Goal: Transaction & Acquisition: Download file/media

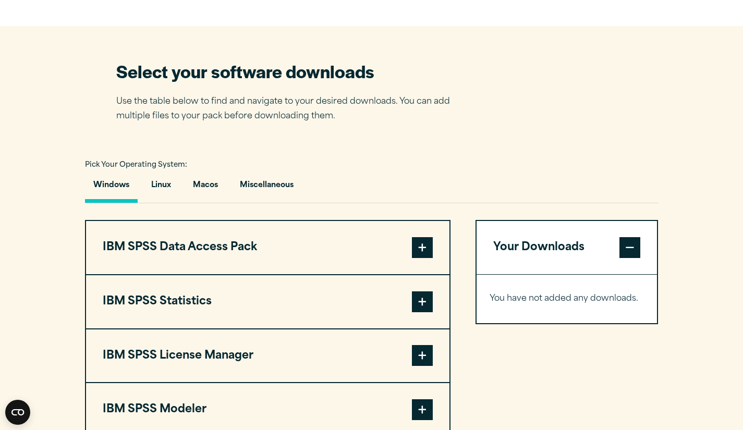
scroll to position [627, 0]
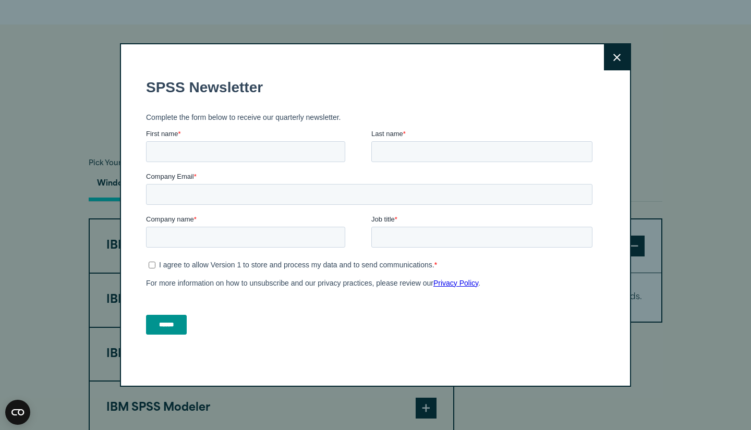
click at [614, 57] on icon at bounding box center [617, 58] width 7 height 8
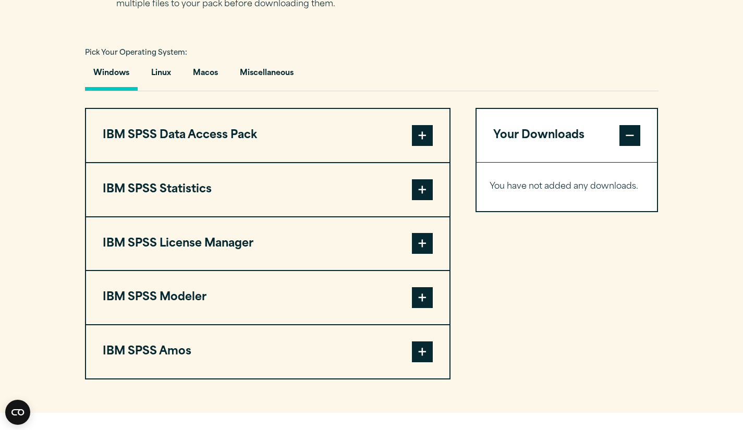
scroll to position [738, 0]
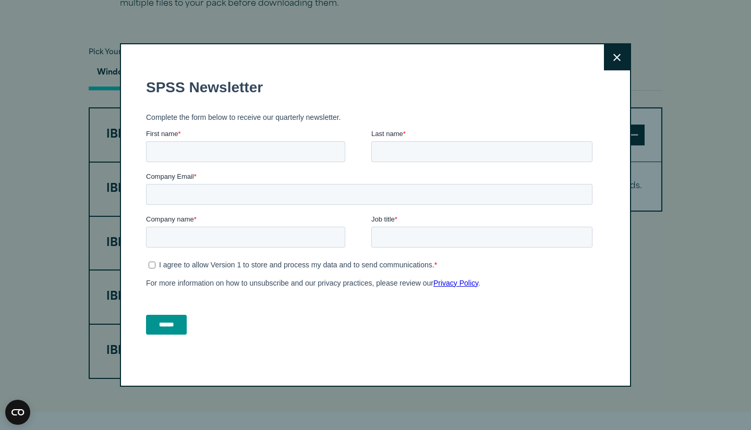
click at [617, 54] on icon at bounding box center [617, 58] width 7 height 8
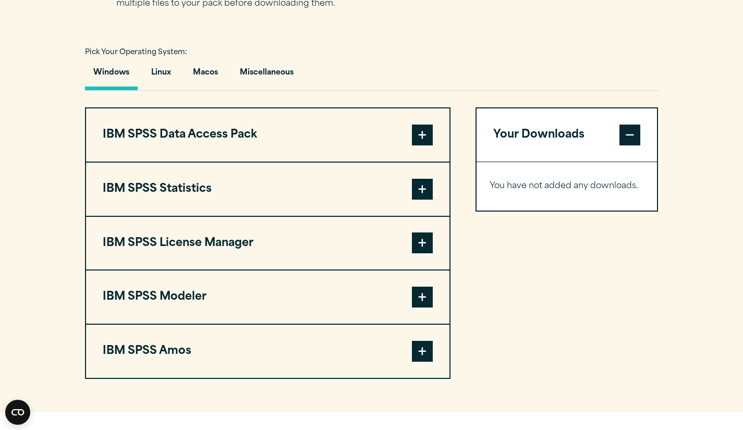
click at [427, 182] on span at bounding box center [422, 189] width 21 height 21
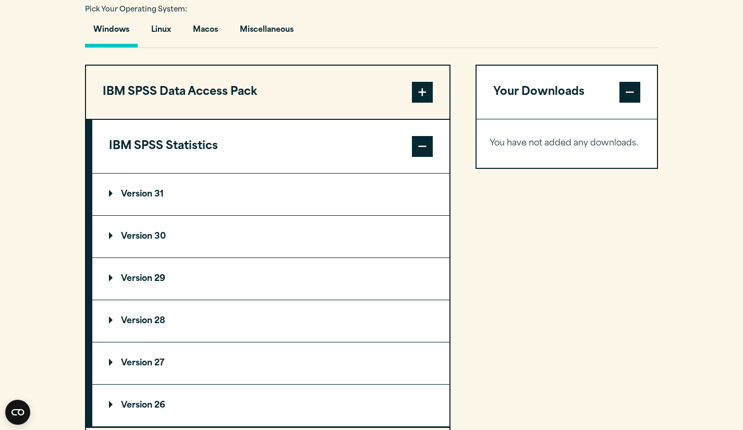
scroll to position [788, 0]
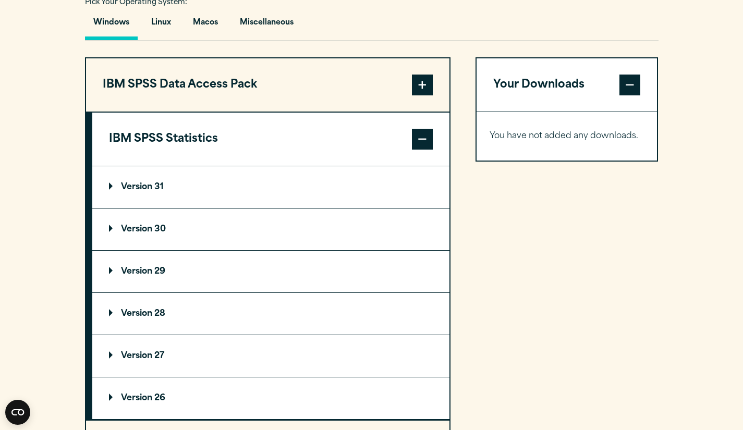
click at [134, 270] on p "Version 29" at bounding box center [137, 272] width 56 height 8
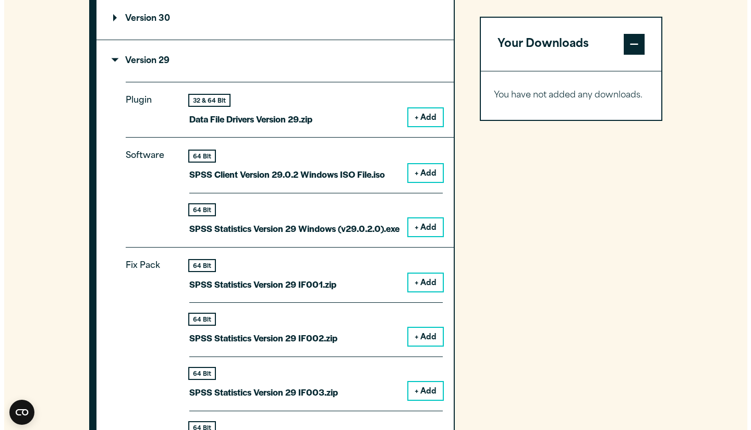
scroll to position [998, 0]
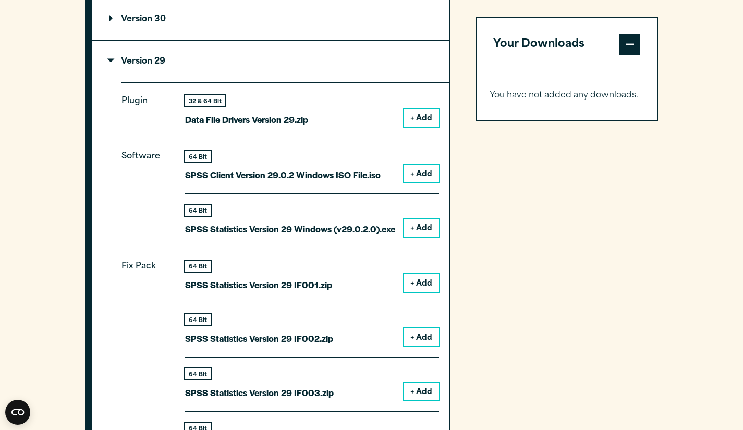
click at [420, 229] on button "+ Add" at bounding box center [421, 228] width 34 height 18
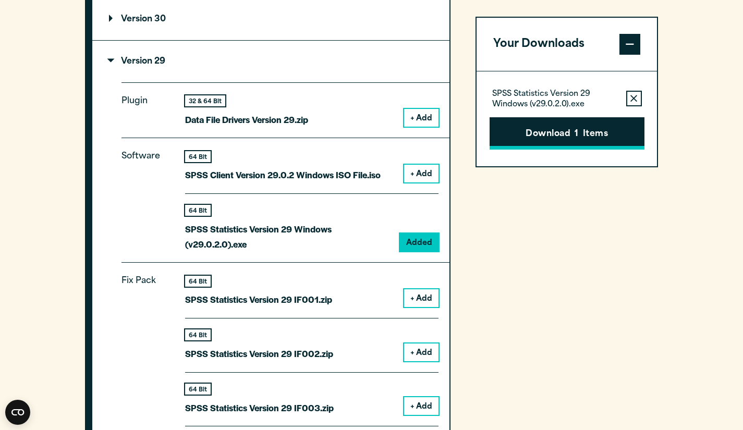
click at [532, 138] on button "Download 1 Items" at bounding box center [567, 133] width 155 height 32
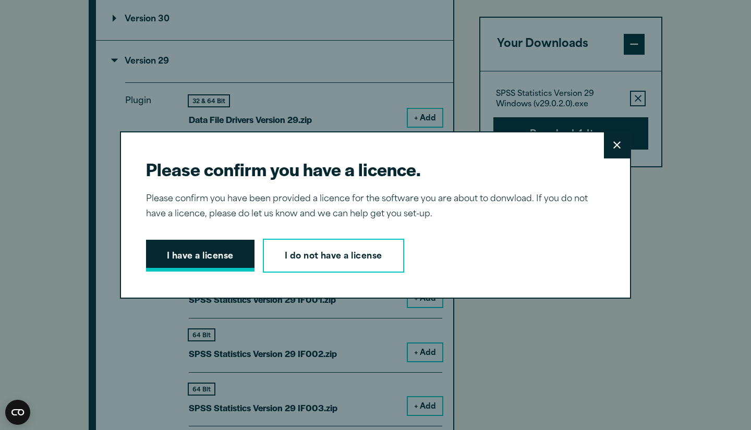
click at [184, 256] on button "I have a license" at bounding box center [200, 256] width 109 height 32
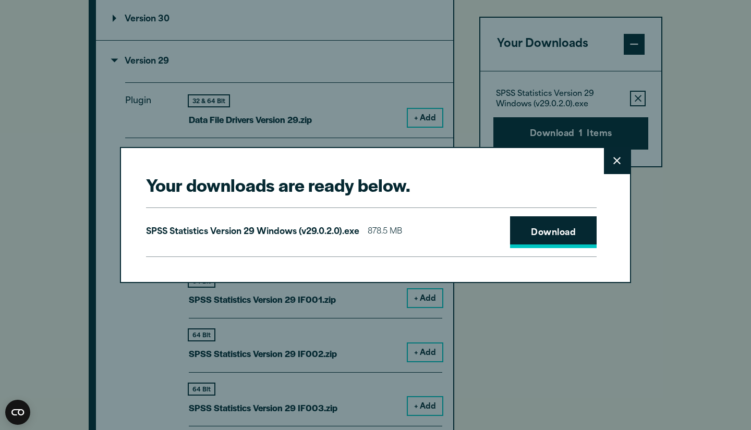
click at [522, 233] on link "Download" at bounding box center [553, 233] width 87 height 32
click at [524, 233] on link "Download" at bounding box center [553, 233] width 87 height 32
click at [559, 236] on link "Download" at bounding box center [553, 233] width 87 height 32
